Goal: Share content

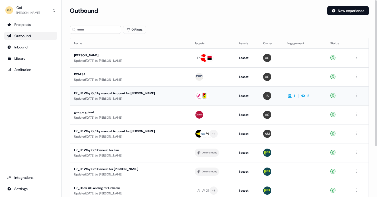
click at [133, 95] on div "FR_LP Why Go1 by manual Account for [PERSON_NAME]" at bounding box center [121, 93] width 94 height 5
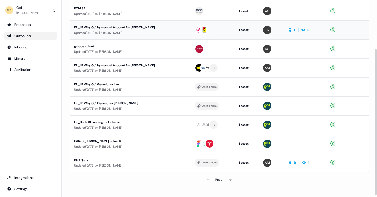
scroll to position [68, 0]
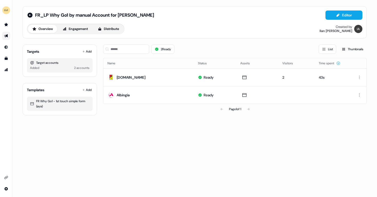
click at [7, 39] on link "Go to outbound experience" at bounding box center [6, 36] width 8 height 8
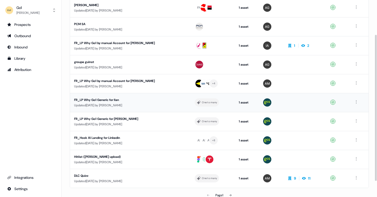
scroll to position [47, 0]
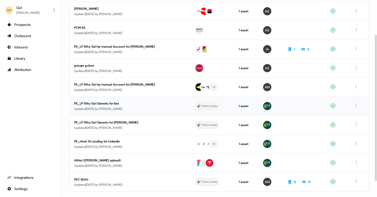
click at [87, 104] on div "FR_LP Why Go1 Generic for Ilan" at bounding box center [121, 103] width 94 height 5
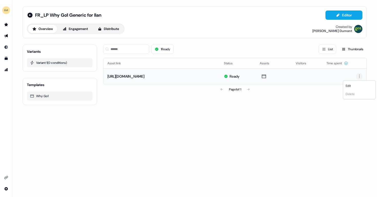
click at [358, 75] on html "For the best experience switch devices to a bigger screen. Go to Userled.io FR_…" at bounding box center [188, 98] width 377 height 197
click at [279, 77] on html "For the best experience switch devices to a bigger screen. Go to Userled.io FR_…" at bounding box center [188, 98] width 377 height 197
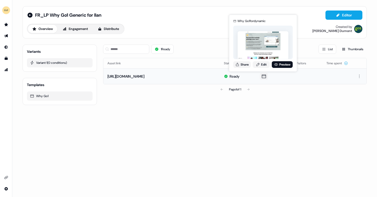
click at [263, 75] on icon at bounding box center [264, 76] width 6 height 5
click at [247, 64] on button "Share" at bounding box center [241, 64] width 17 height 7
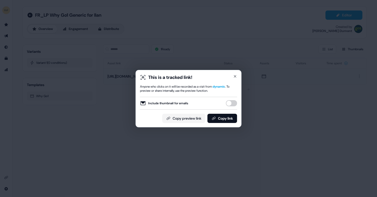
click at [228, 102] on button "Include thumbnail for emails" at bounding box center [231, 103] width 11 height 6
click at [224, 119] on button "Copy link" at bounding box center [223, 118] width 30 height 9
